Goal: Task Accomplishment & Management: Manage account settings

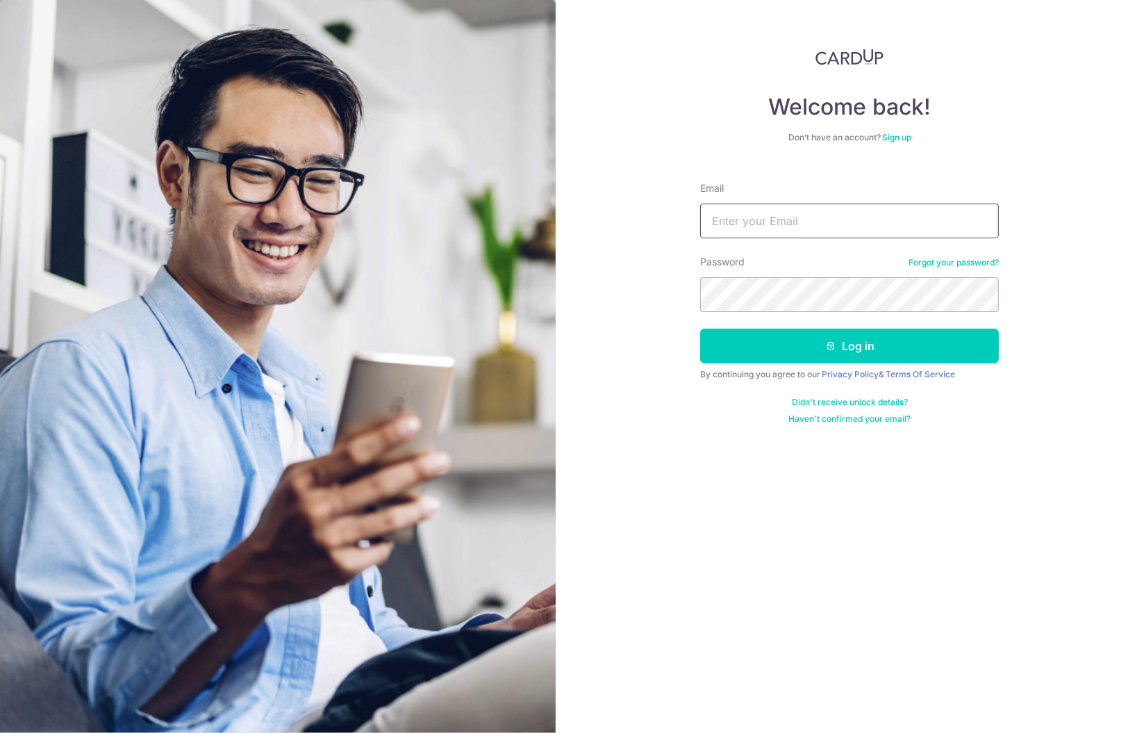
click at [837, 224] on input "Email" at bounding box center [849, 220] width 299 height 35
type input "eugene.tan.sze.liang@gmail.com"
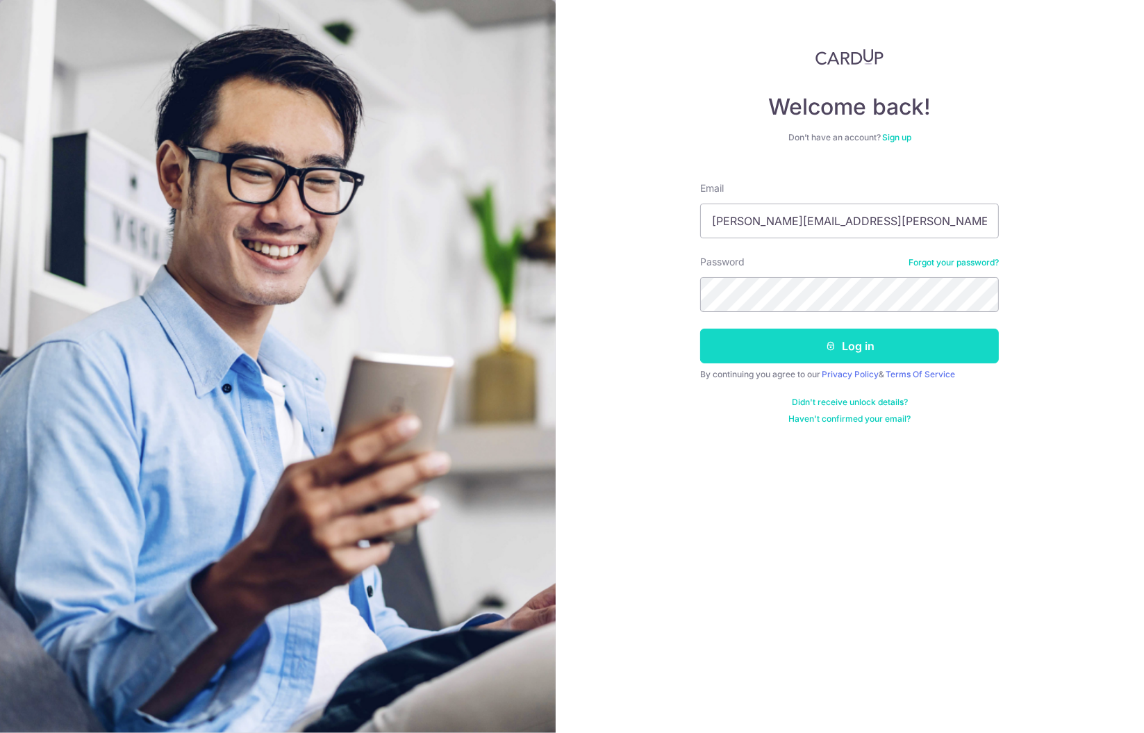
click at [865, 346] on button "Log in" at bounding box center [849, 345] width 299 height 35
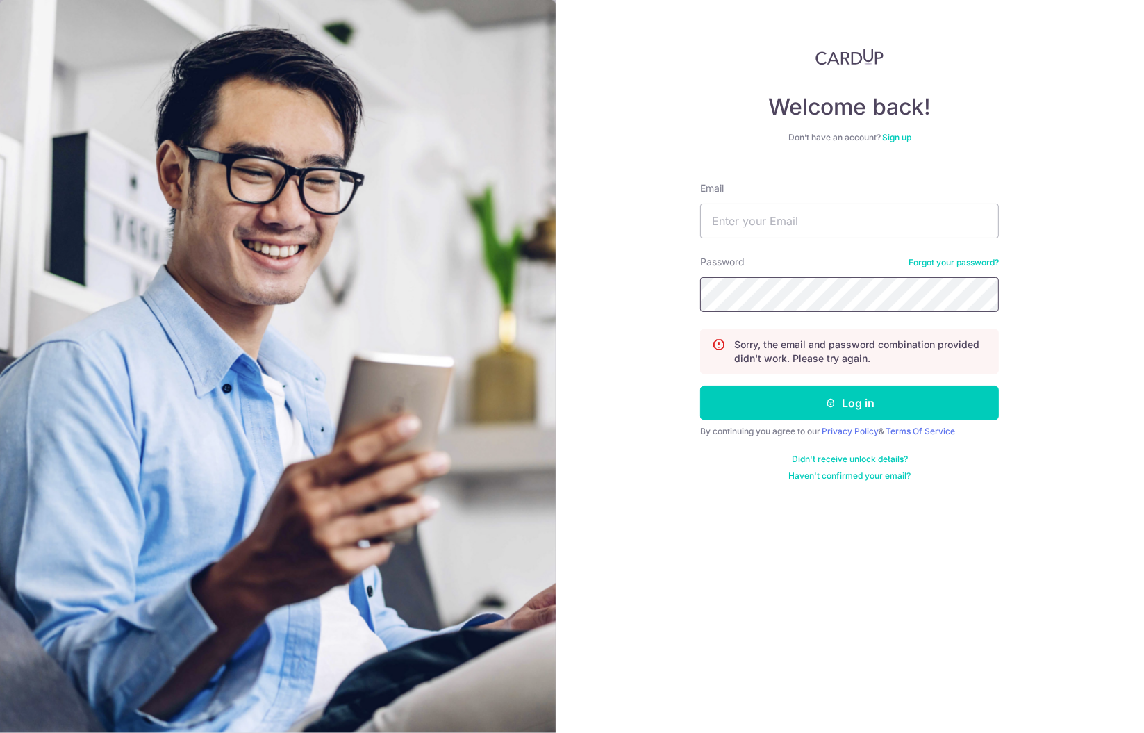
click at [700, 385] on button "Log in" at bounding box center [849, 402] width 299 height 35
click at [855, 230] on input "Email" at bounding box center [849, 220] width 299 height 35
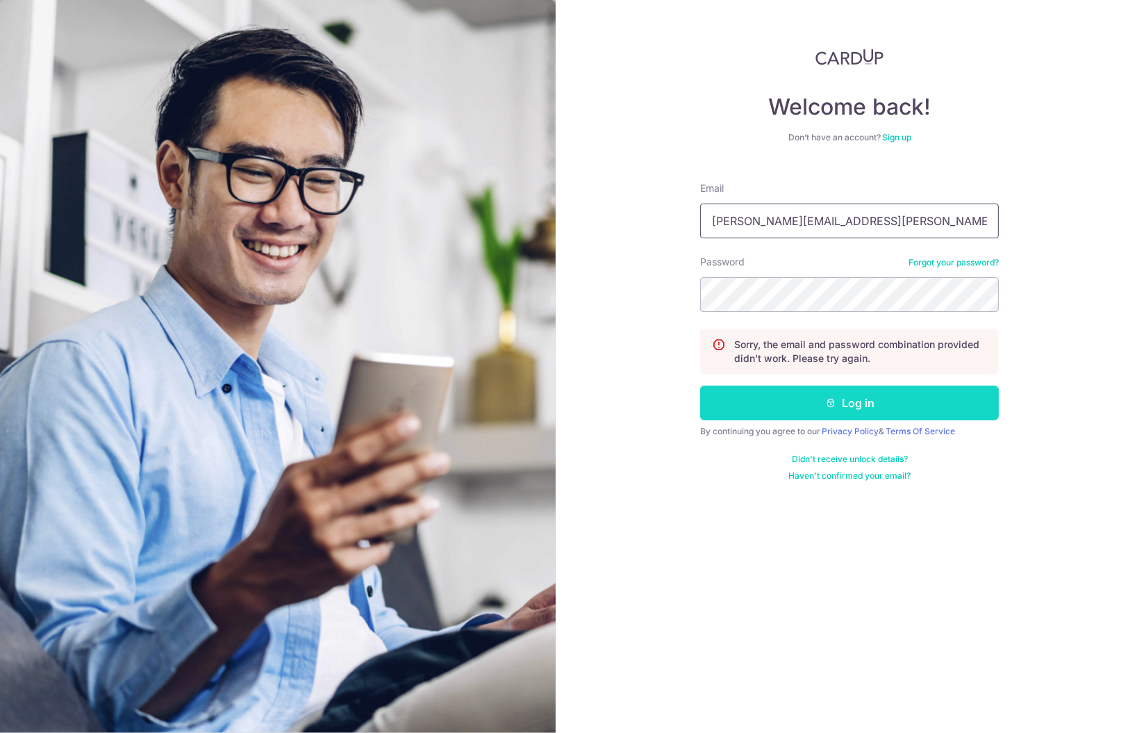
type input "eugene.tan.sze.liang@gmail.com"
click at [819, 410] on button "Log in" at bounding box center [849, 402] width 299 height 35
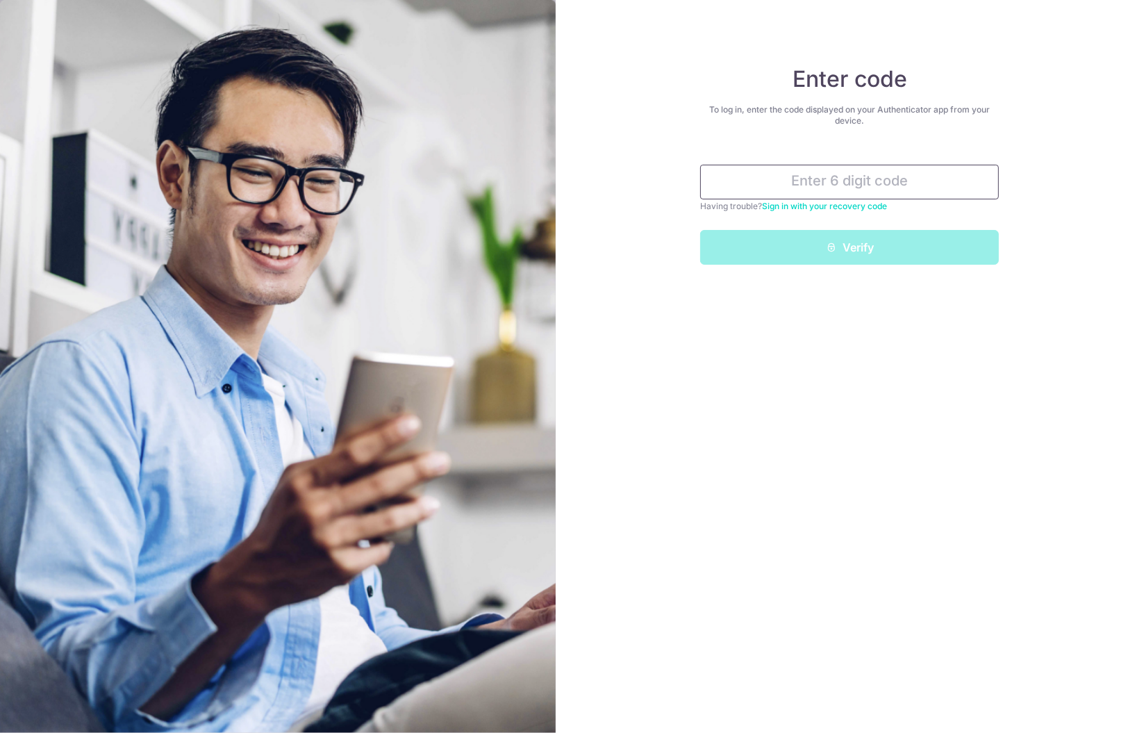
click at [875, 183] on input "text" at bounding box center [849, 182] width 299 height 35
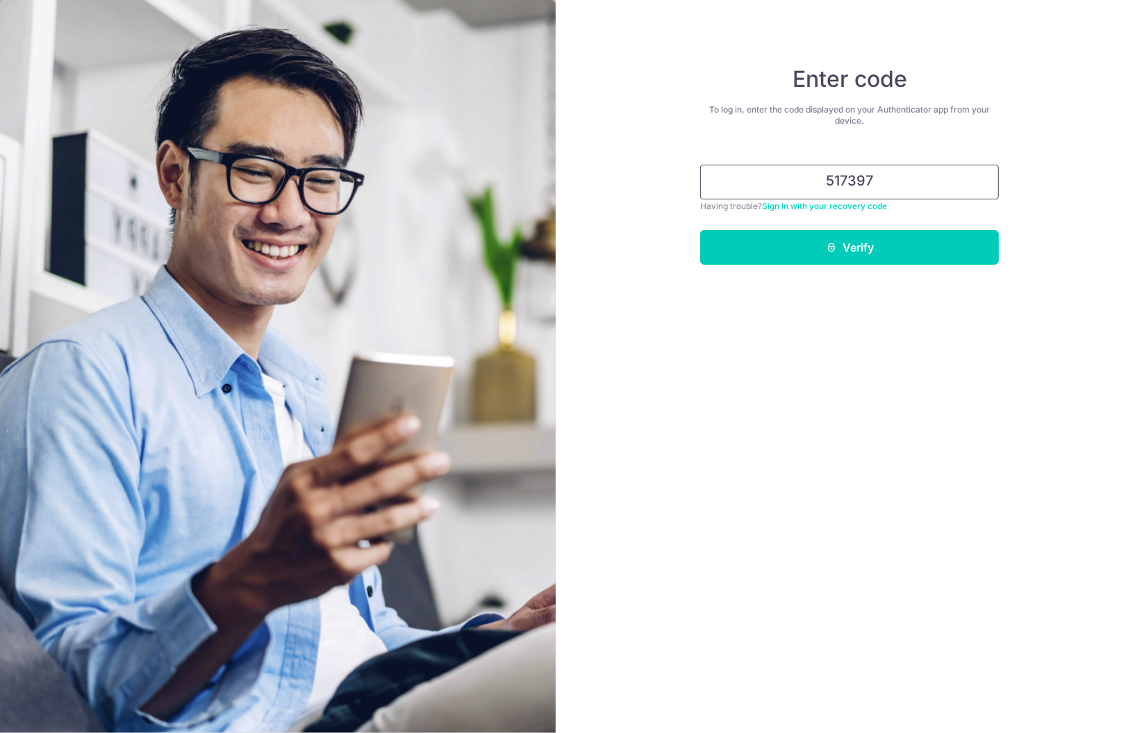
type input "517397"
click at [700, 230] on button "Verify" at bounding box center [849, 247] width 299 height 35
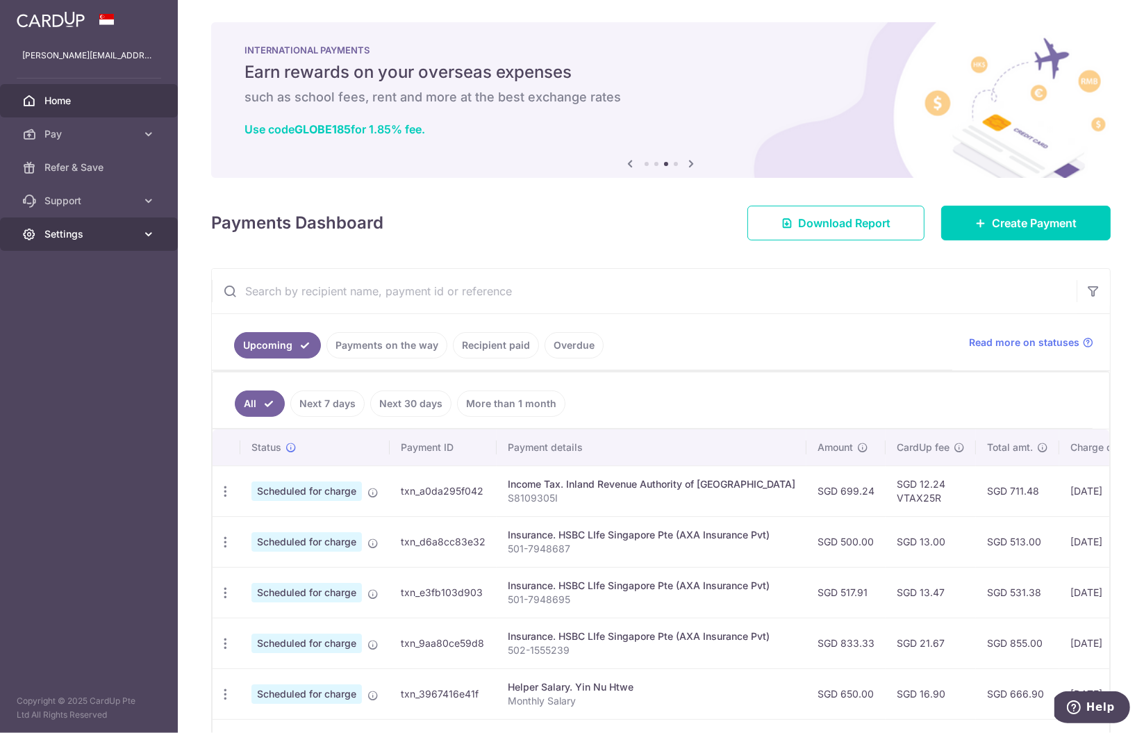
click at [112, 225] on link "Settings" at bounding box center [89, 233] width 178 height 33
click at [72, 306] on span "Logout" at bounding box center [90, 301] width 92 height 14
